Goal: Task Accomplishment & Management: Manage account settings

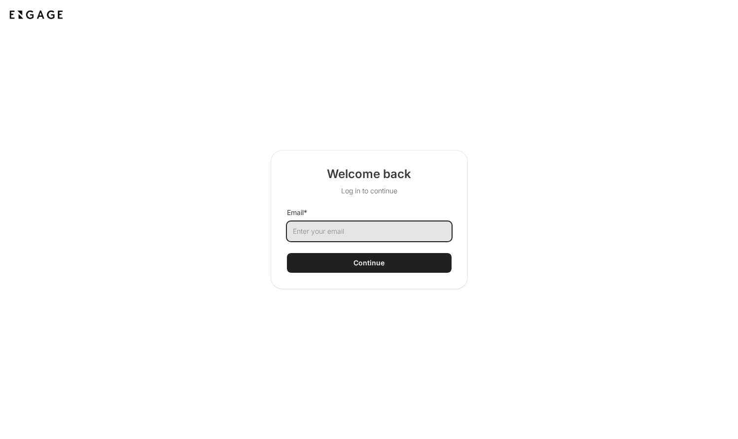
click at [333, 235] on input "Email *" at bounding box center [369, 231] width 165 height 20
type input "[EMAIL_ADDRESS][DOMAIN_NAME]"
click at [349, 266] on button "Continue" at bounding box center [369, 263] width 165 height 20
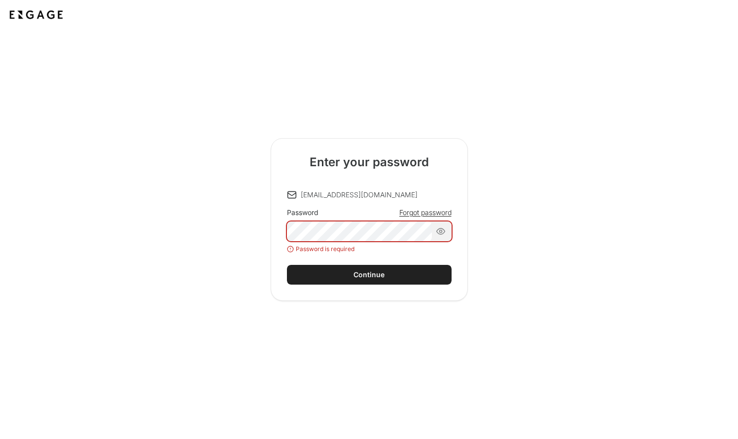
click at [421, 237] on body "Enter your password bora@cerby.com Password Forgot password Password is require…" at bounding box center [369, 219] width 738 height 439
click at [428, 213] on span "Forgot password" at bounding box center [425, 213] width 52 height 10
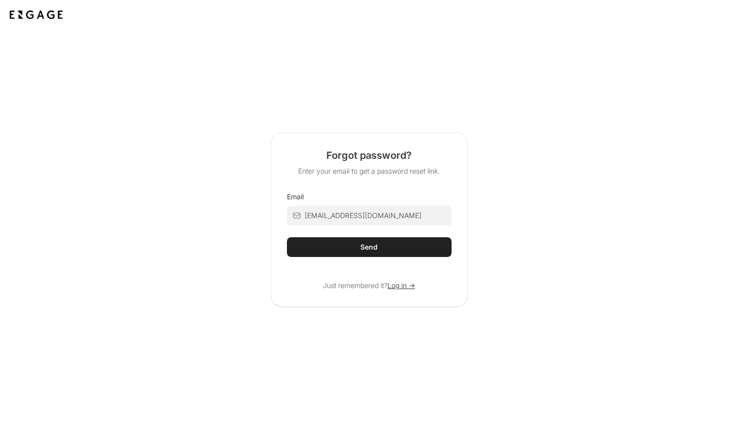
click at [402, 248] on button "Send" at bounding box center [369, 247] width 165 height 20
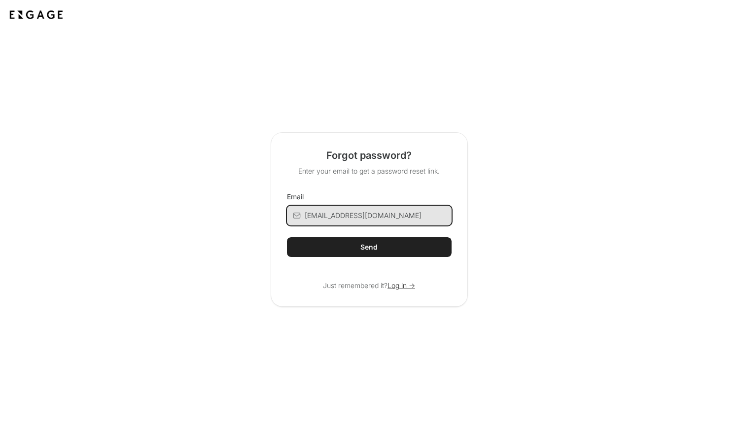
click at [340, 208] on input "[EMAIL_ADDRESS][DOMAIN_NAME]" at bounding box center [378, 216] width 147 height 20
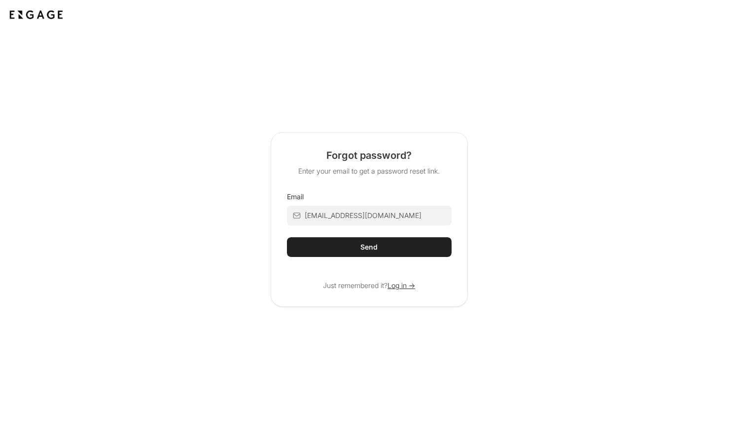
click at [355, 246] on button "Send" at bounding box center [369, 247] width 165 height 20
